Goal: Obtain resource: Obtain resource

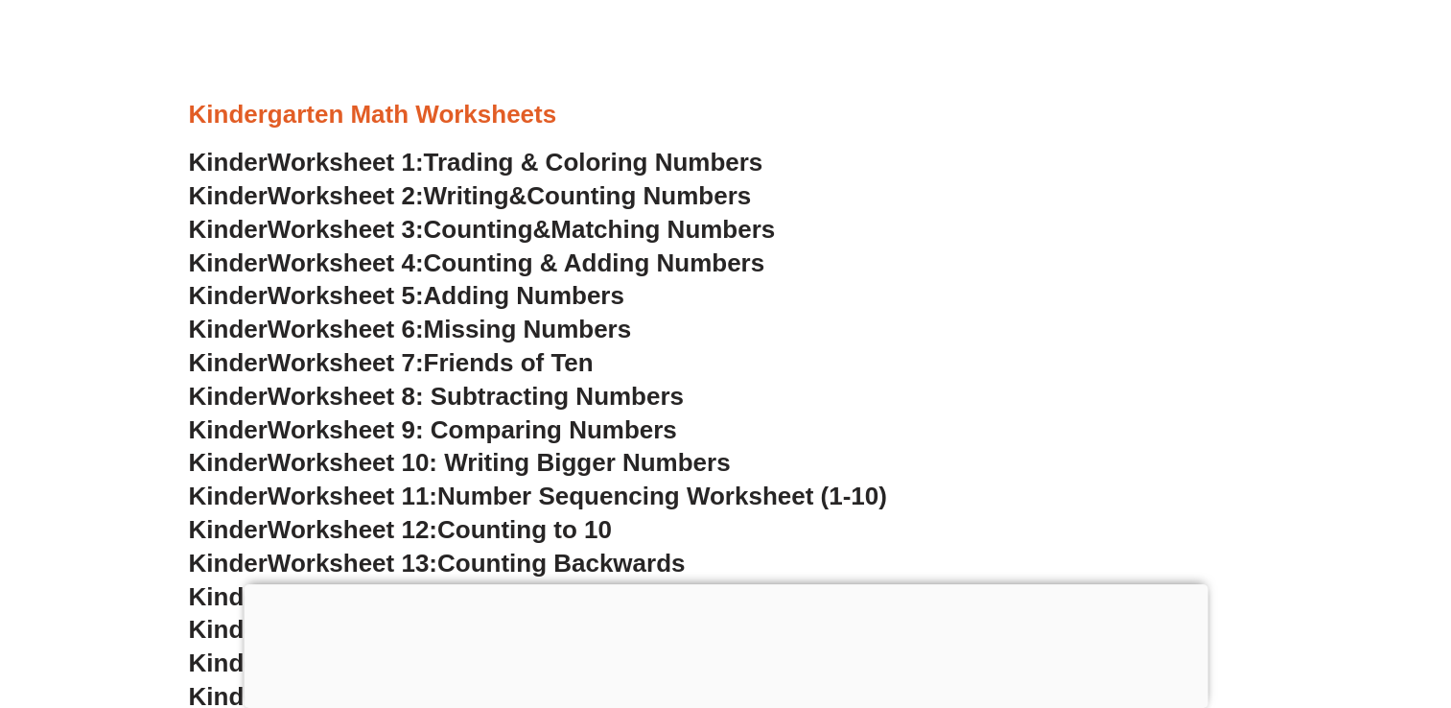
scroll to position [844, 0]
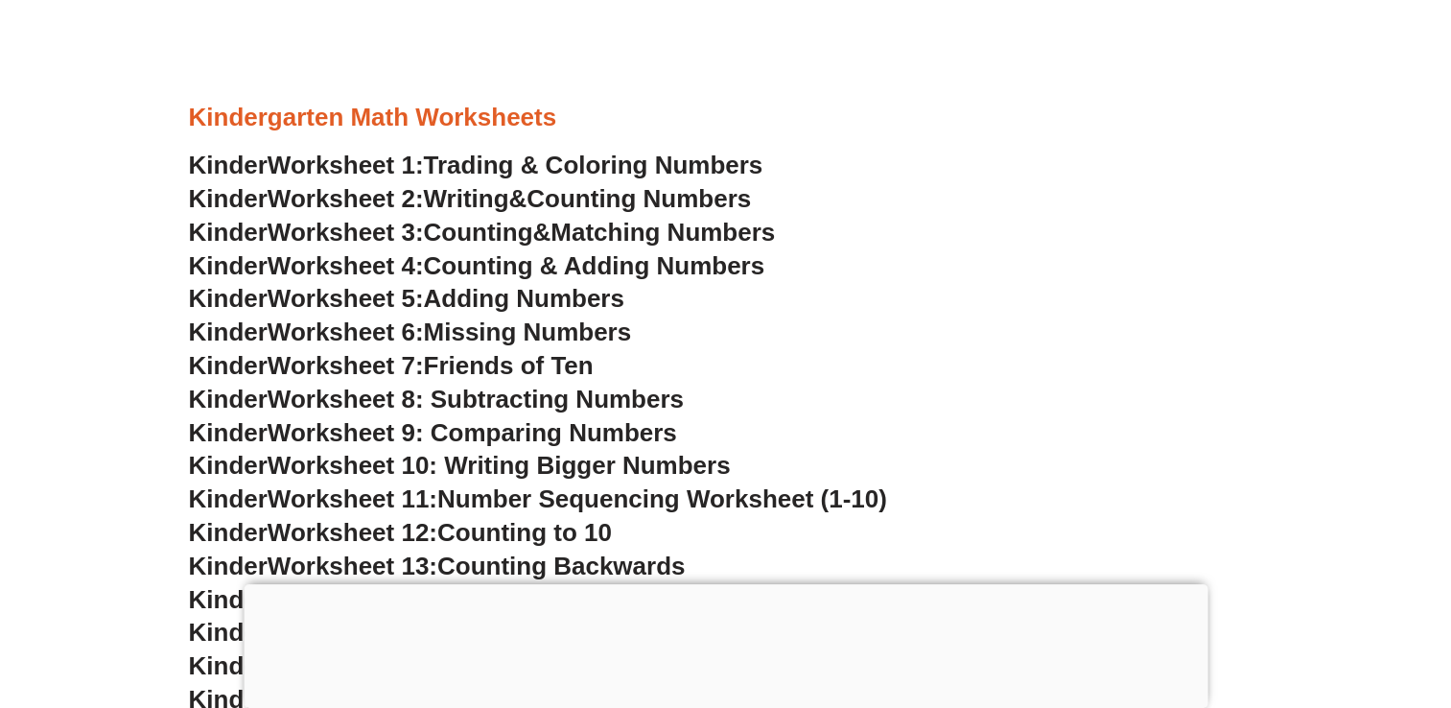
click at [620, 391] on span "Worksheet 8: Subtracting Numbers" at bounding box center [476, 399] width 416 height 29
click at [587, 205] on span "Counting Numbers" at bounding box center [638, 198] width 224 height 29
click at [683, 223] on span "Matching Numbers" at bounding box center [662, 232] width 224 height 29
click at [551, 261] on span "Counting & Adding Numbers" at bounding box center [594, 265] width 341 height 29
click at [464, 293] on span "Adding Numbers" at bounding box center [524, 298] width 200 height 29
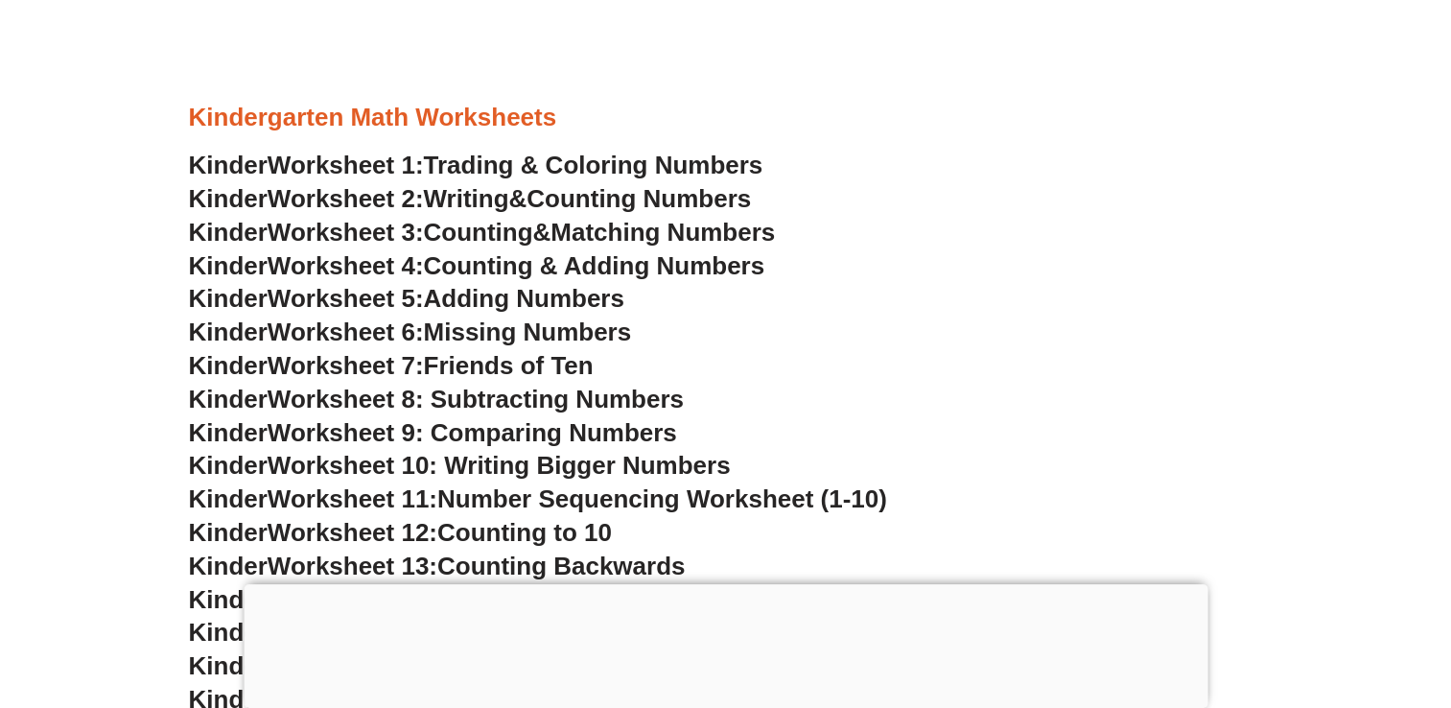
click at [563, 322] on span "Missing Numbers" at bounding box center [528, 331] width 208 height 29
click at [518, 365] on span "Friends of Ten" at bounding box center [509, 365] width 170 height 29
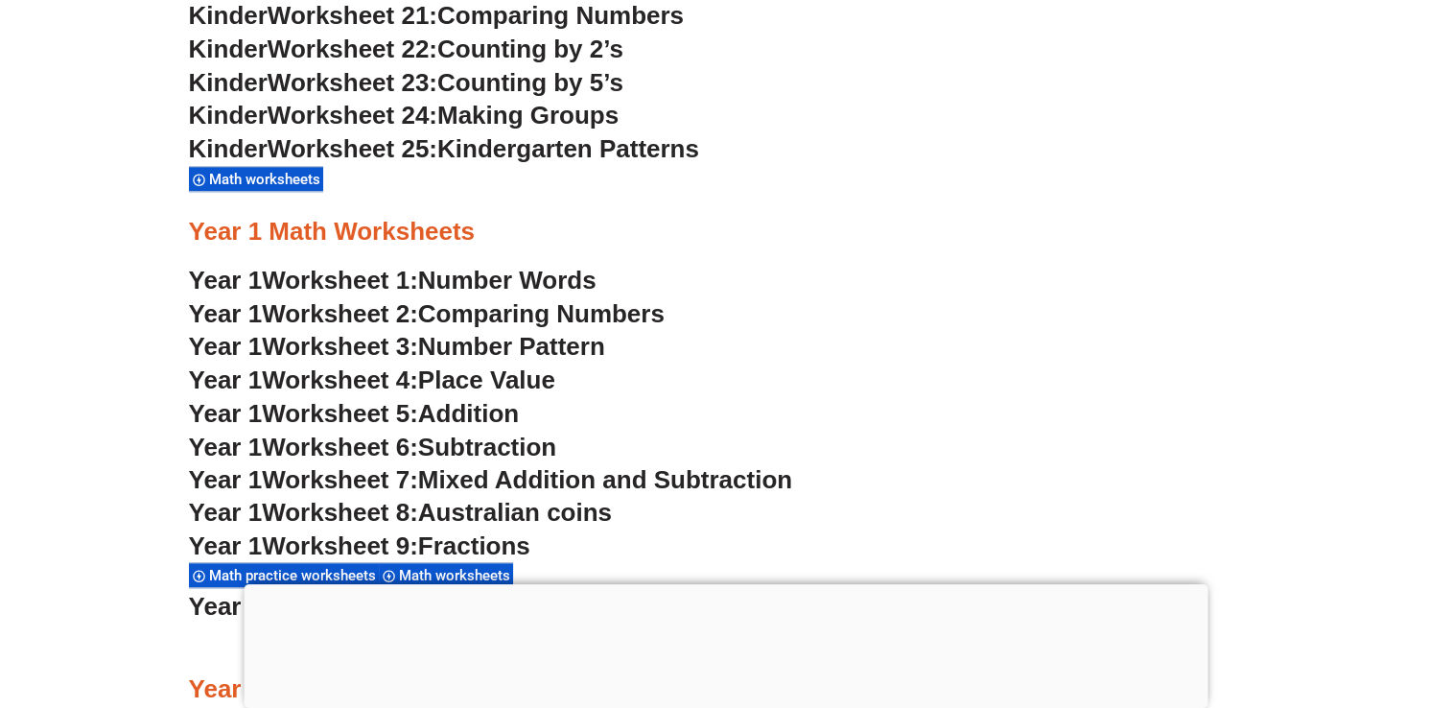
scroll to position [1726, 0]
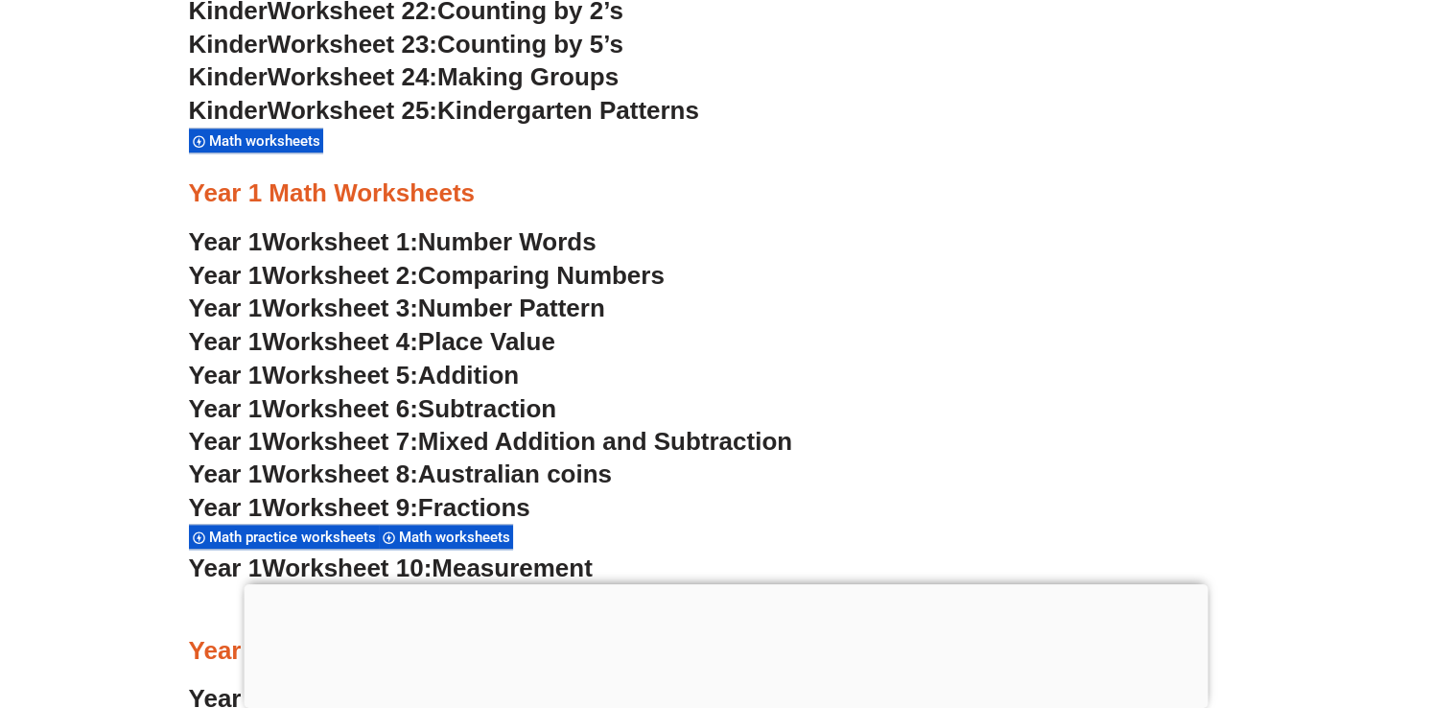
click at [478, 383] on span "Addition" at bounding box center [468, 375] width 101 height 29
click at [506, 441] on span "Mixed Addition and Subtraction" at bounding box center [605, 441] width 374 height 29
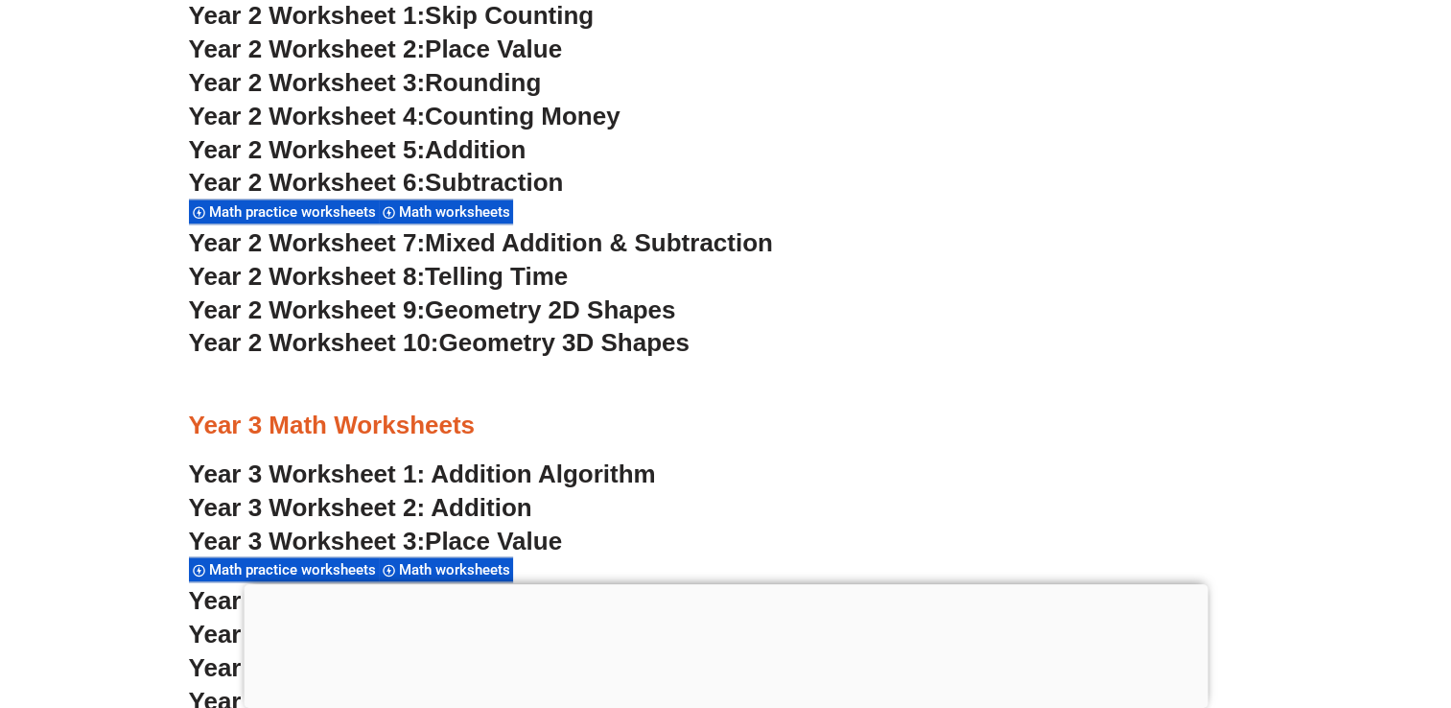
scroll to position [2378, 0]
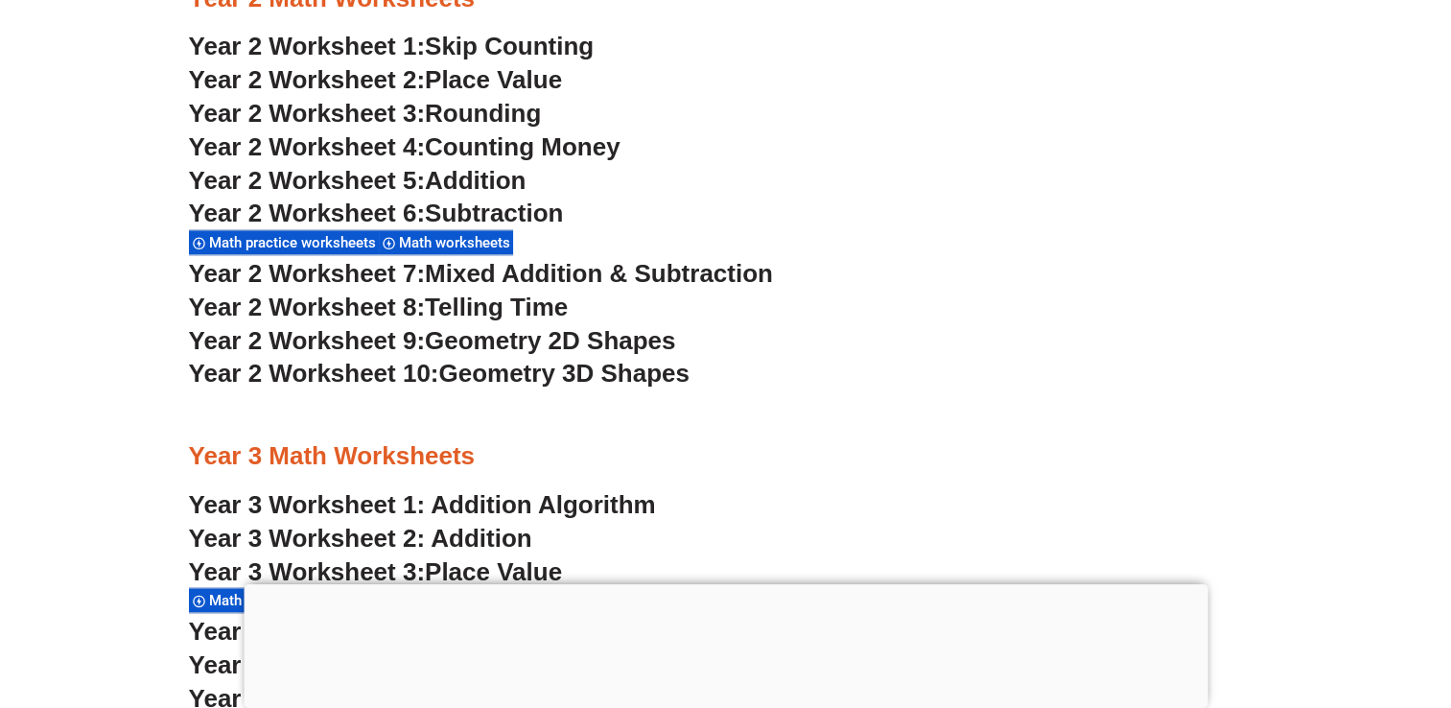
click at [477, 180] on span "Addition" at bounding box center [475, 180] width 101 height 29
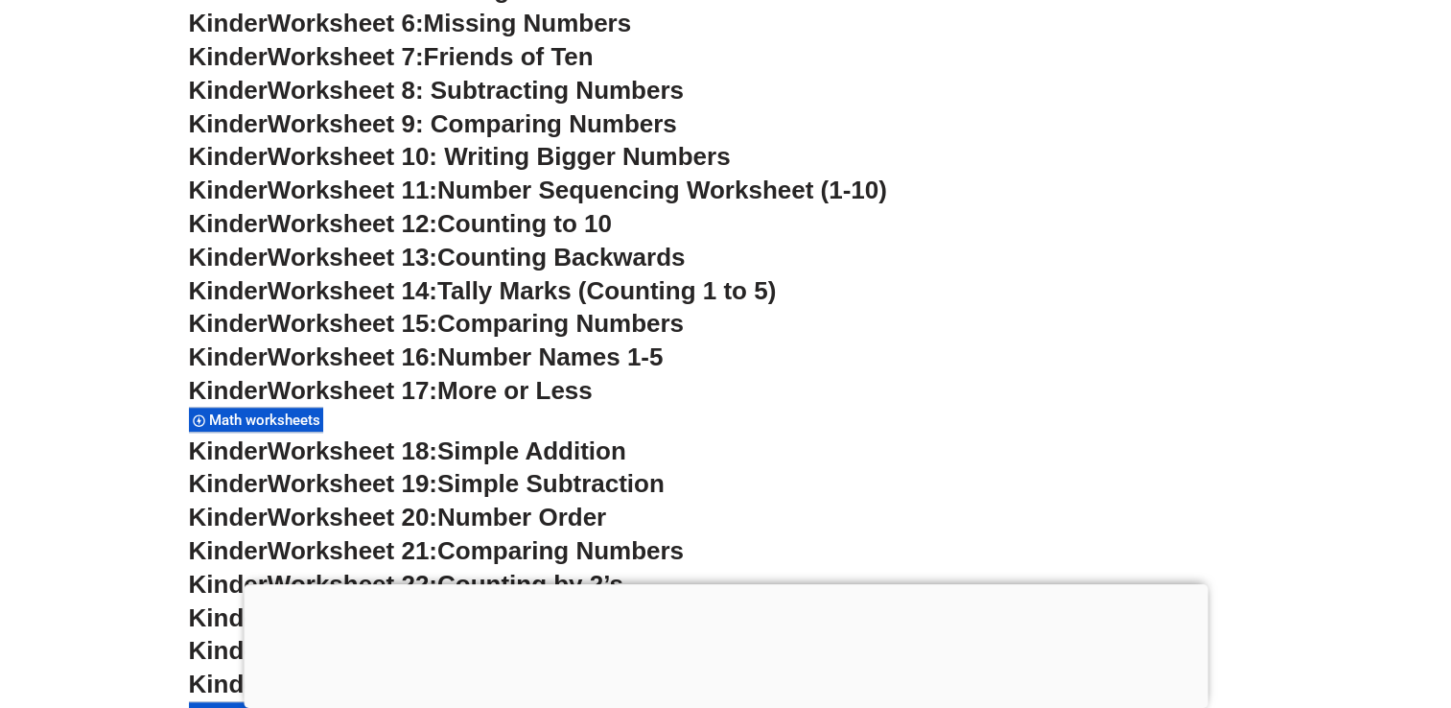
scroll to position [1151, 0]
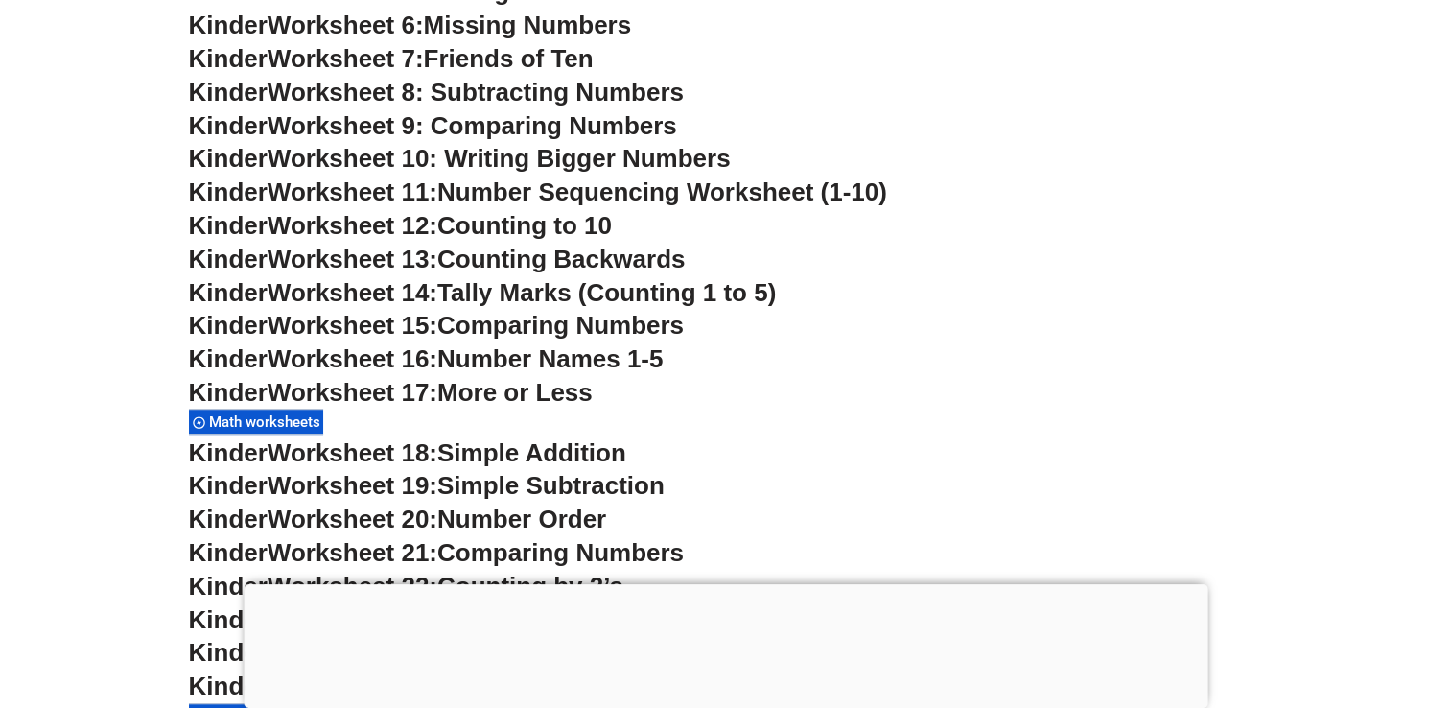
click at [579, 263] on span "Counting Backwards" at bounding box center [560, 259] width 247 height 29
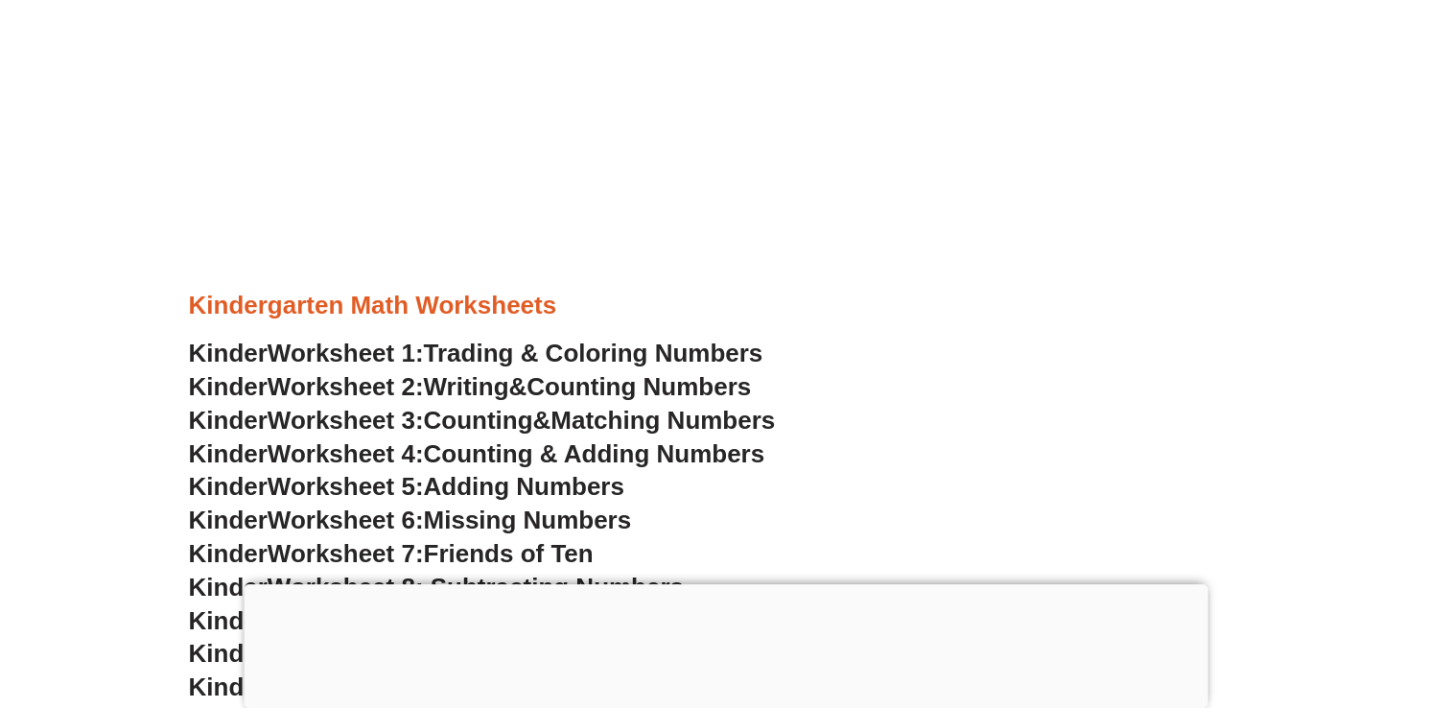
scroll to position [652, 0]
